Goal: Information Seeking & Learning: Learn about a topic

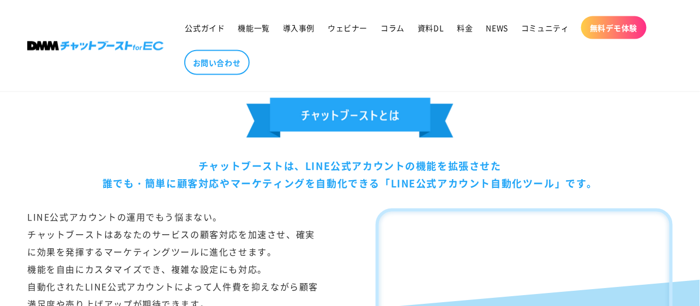
click at [574, 125] on h2 at bounding box center [349, 119] width 645 height 43
click at [612, 127] on h2 at bounding box center [349, 119] width 645 height 43
click at [226, 251] on div "LINE公式アカウントの運用でもう悩まない。 チャットブーストはあなたのサービスの顧客対応を加速させ、確実に効果を発揮するマーケティングツールに進化させます。…" at bounding box center [175, 288] width 297 height 159
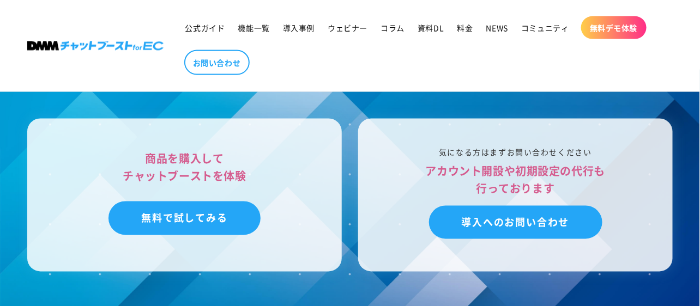
scroll to position [3585, 0]
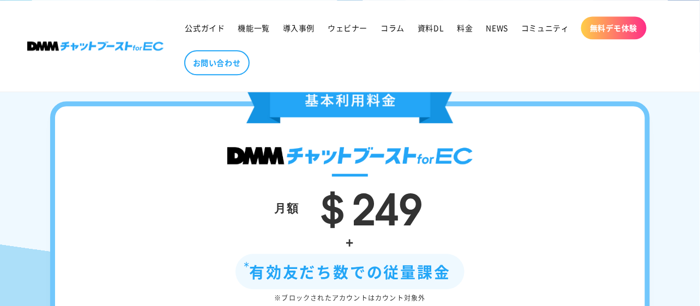
click at [621, 164] on div "月額 ＄249 + 有効友だち数での従量課金 ※ブロックされたアカウントはカウント対象外 メッセージ送信数 無制限 ※別途、LINE公式アカウントのプランによ…" at bounding box center [350, 309] width 600 height 417
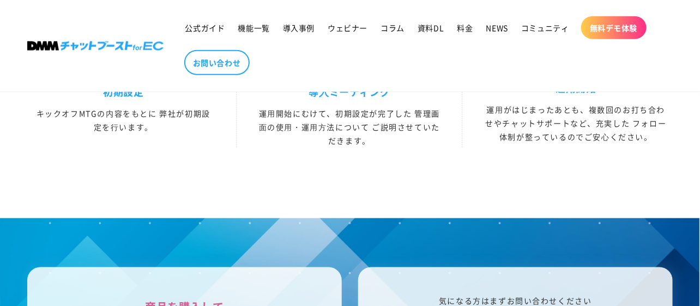
scroll to position [3199, 0]
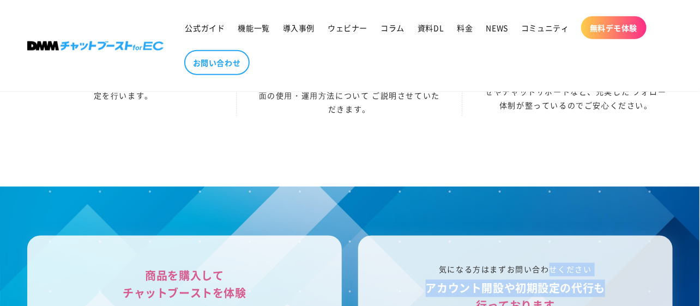
drag, startPoint x: 548, startPoint y: 282, endPoint x: 658, endPoint y: 293, distance: 110.6
click at [459, 24] on span "料金" at bounding box center [465, 28] width 16 height 10
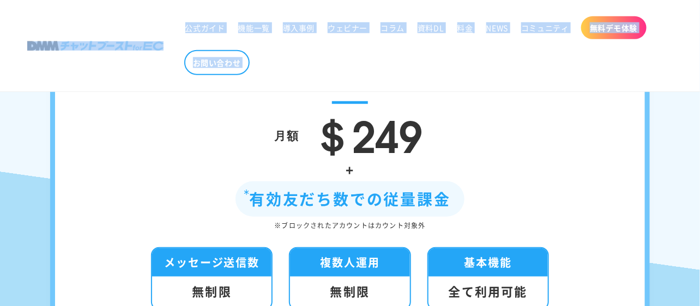
scroll to position [124, 0]
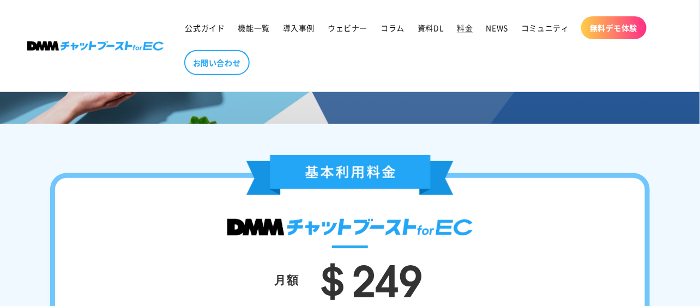
drag, startPoint x: 72, startPoint y: 0, endPoint x: 47, endPoint y: -20, distance: 31.8
click at [47, 0] on html "DMM.com トップへ DMM TV 電子書籍 オンラインゲーム 宅配レンタル オンラインクレーンゲーム 光回線・モバイル 旅行・ホテル予約 FX/CFD" at bounding box center [350, 29] width 700 height 306
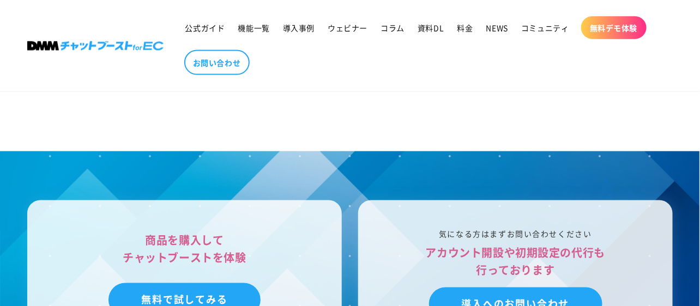
scroll to position [3323, 0]
